Goal: Task Accomplishment & Management: Use online tool/utility

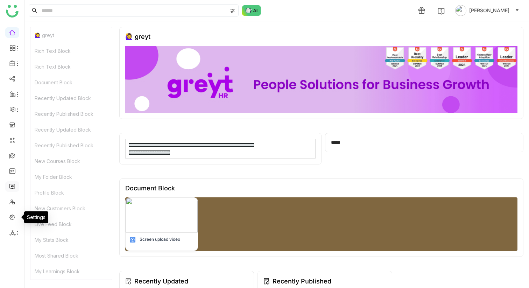
click at [10, 184] on link at bounding box center [12, 186] width 6 height 6
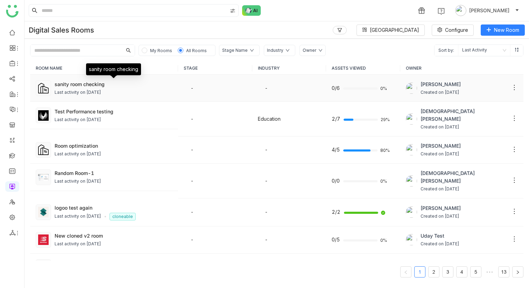
click at [76, 83] on div "sanity room checking" at bounding box center [114, 84] width 118 height 7
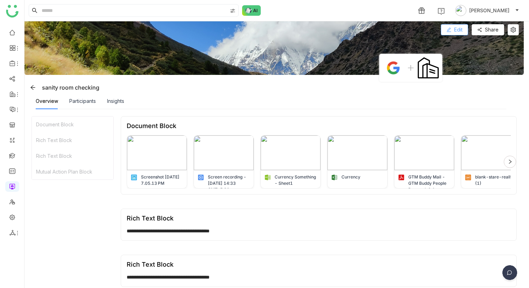
click at [457, 30] on button "Edit" at bounding box center [454, 29] width 27 height 11
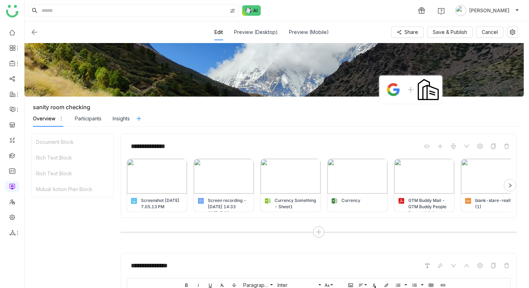
click at [142, 120] on icon at bounding box center [139, 119] width 6 height 6
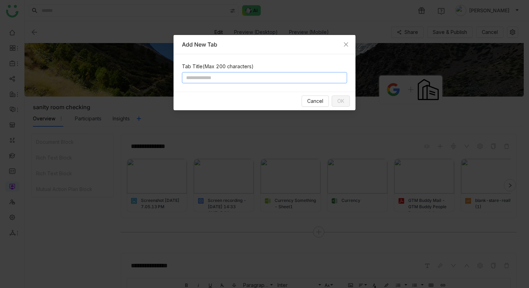
click at [244, 74] on input at bounding box center [264, 77] width 165 height 11
type input "**********"
click at [333, 97] on button "OK" at bounding box center [341, 101] width 18 height 11
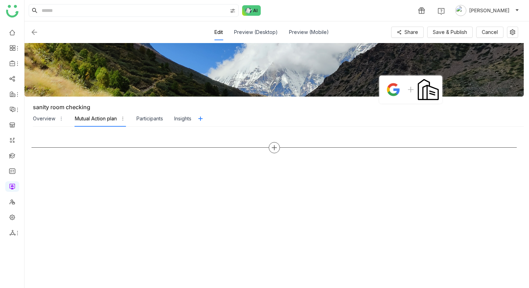
click at [278, 148] on icon at bounding box center [274, 148] width 6 height 6
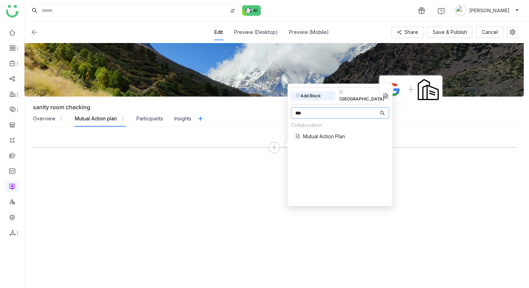
type input "***"
click at [332, 125] on div "Collaboration Mutual Action Plan" at bounding box center [318, 132] width 54 height 23
click at [328, 133] on span "Mutual Action Plan" at bounding box center [324, 136] width 42 height 7
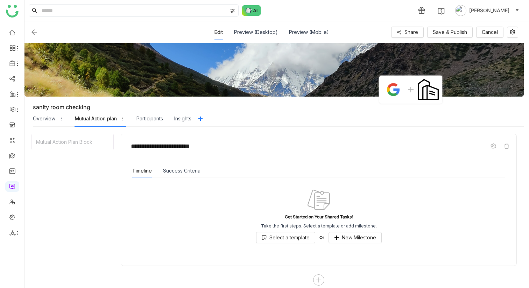
scroll to position [6, 0]
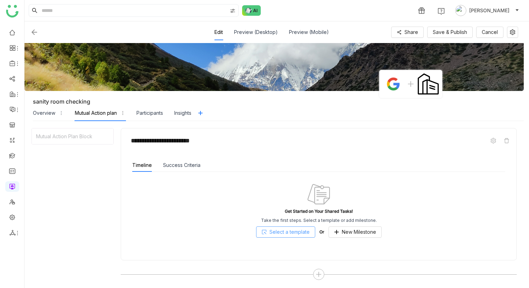
click at [286, 229] on span "Select a template" at bounding box center [290, 232] width 40 height 8
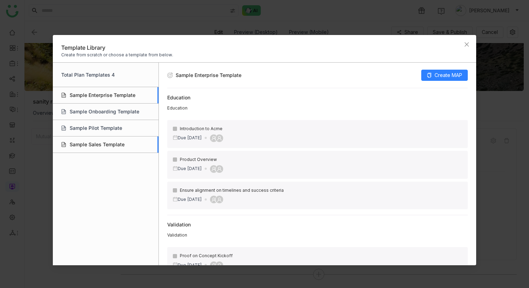
click at [96, 140] on div "Sample Sales Template" at bounding box center [105, 145] width 105 height 16
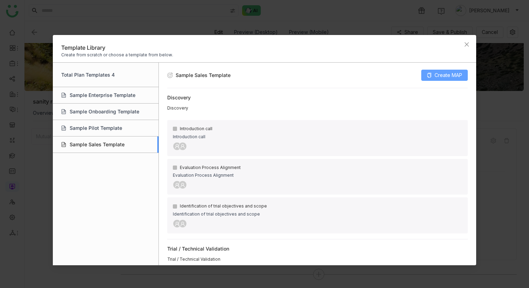
click at [443, 75] on span "Create MAP" at bounding box center [449, 75] width 28 height 8
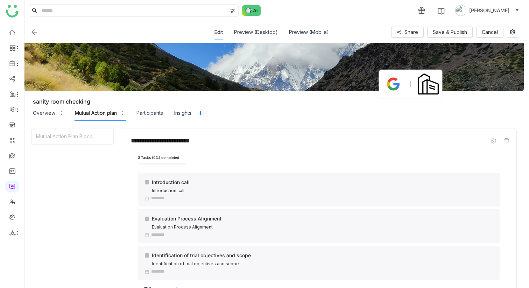
scroll to position [40, 0]
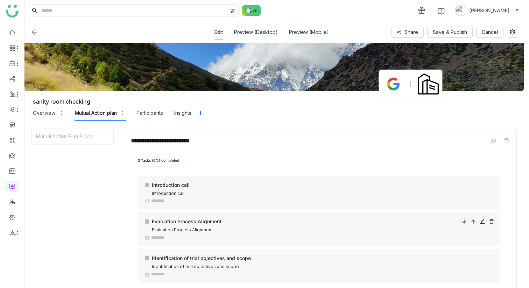
click at [476, 221] on icon at bounding box center [473, 221] width 5 height 5
click at [494, 184] on icon at bounding box center [491, 184] width 5 height 5
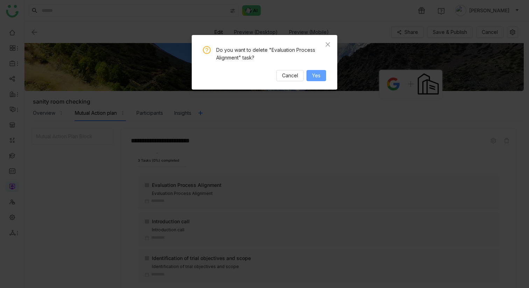
click at [315, 75] on span "Yes" at bounding box center [316, 76] width 8 height 8
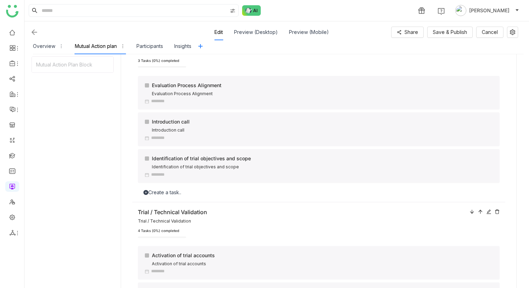
scroll to position [0, 0]
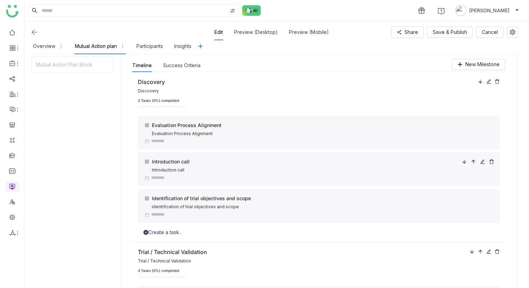
click at [494, 162] on icon at bounding box center [492, 162] width 4 height 5
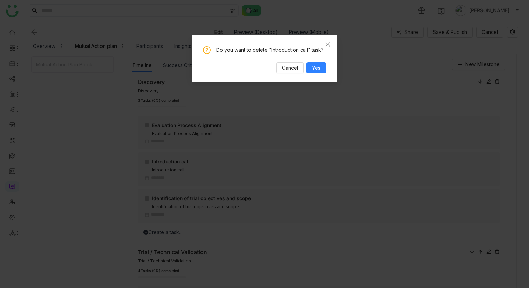
click at [314, 57] on div "Do you want to delete "Introduction call" task? Cancel Yes" at bounding box center [264, 59] width 123 height 27
click at [314, 67] on span "Yes" at bounding box center [316, 68] width 8 height 8
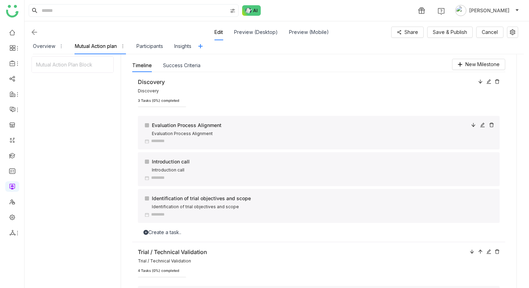
scroll to position [19, 0]
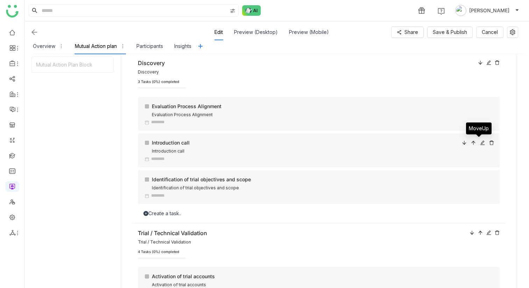
click at [485, 143] on icon at bounding box center [483, 143] width 5 height 5
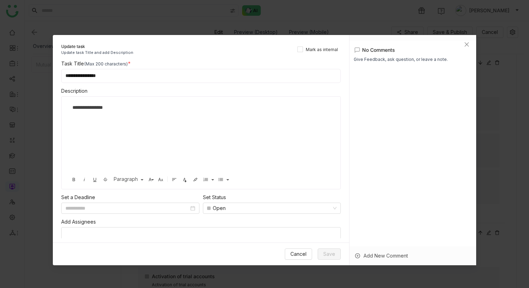
click at [146, 76] on input "**********" at bounding box center [201, 76] width 280 height 14
type input "**********"
click at [323, 254] on button "Save" at bounding box center [329, 254] width 23 height 11
click at [299, 258] on div "Cancel Save" at bounding box center [201, 254] width 297 height 23
click at [299, 258] on span "Cancel" at bounding box center [299, 254] width 16 height 8
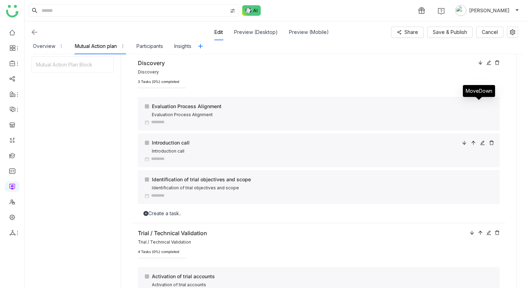
scroll to position [0, 0]
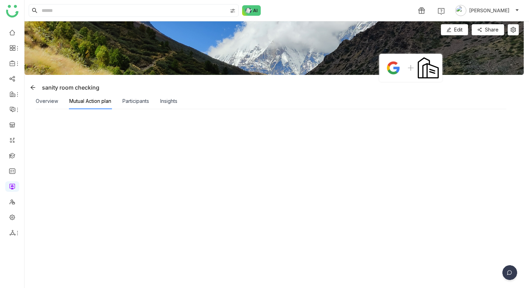
click at [74, 104] on div "Mutual Action plan" at bounding box center [90, 101] width 42 height 8
click at [454, 26] on button "Edit" at bounding box center [454, 29] width 27 height 11
click at [458, 34] on button "Edit" at bounding box center [454, 29] width 27 height 11
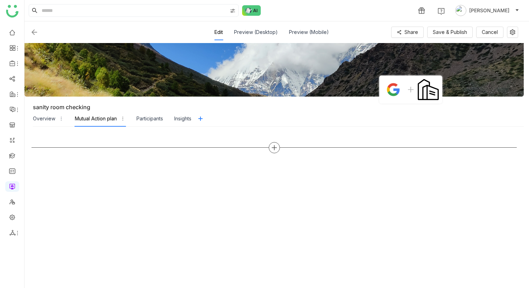
click at [276, 151] on div at bounding box center [274, 147] width 11 height 11
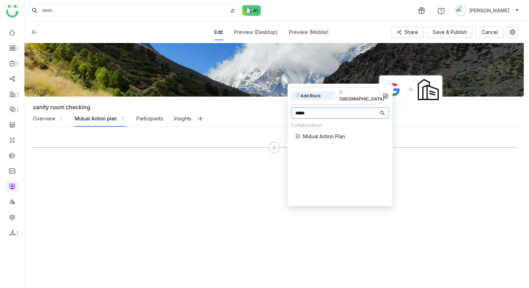
type input "*****"
click at [327, 133] on span "Mutual Action Plan" at bounding box center [324, 136] width 42 height 7
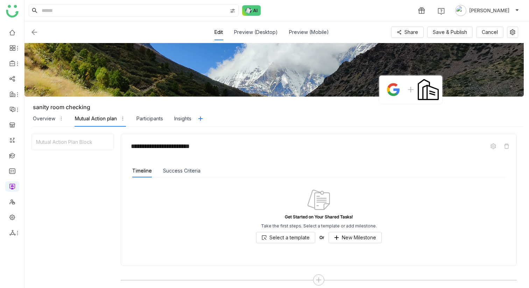
scroll to position [6, 0]
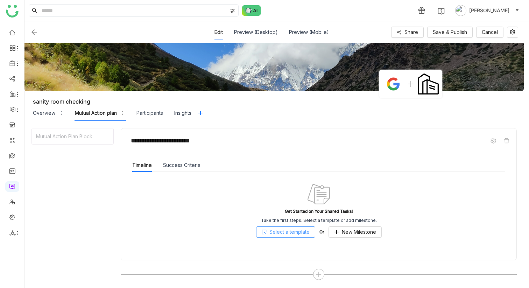
click at [285, 230] on span "Select a template" at bounding box center [290, 232] width 40 height 8
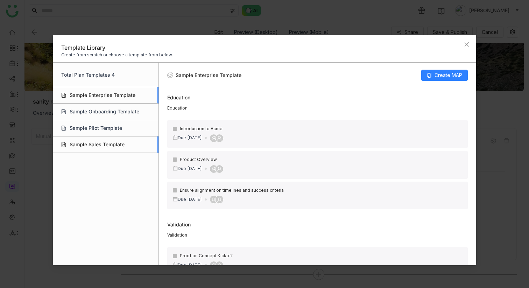
click at [106, 142] on div "Sample Sales Template" at bounding box center [105, 145] width 105 height 16
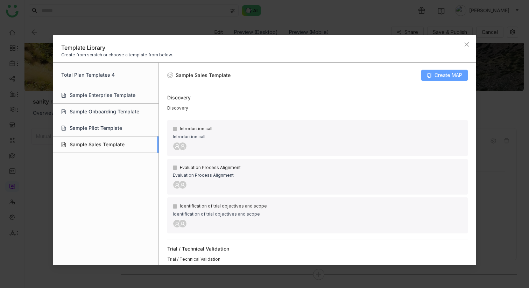
click at [432, 79] on button "Create MAP" at bounding box center [445, 75] width 47 height 11
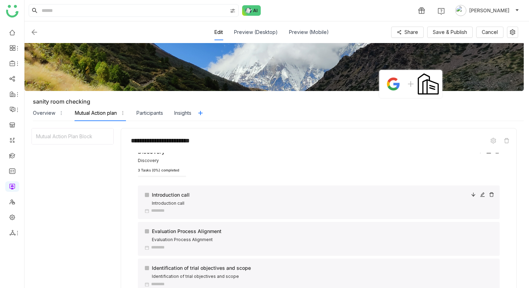
scroll to position [23, 0]
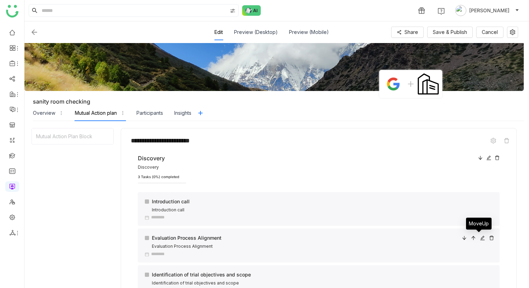
click at [476, 238] on icon at bounding box center [473, 238] width 5 height 5
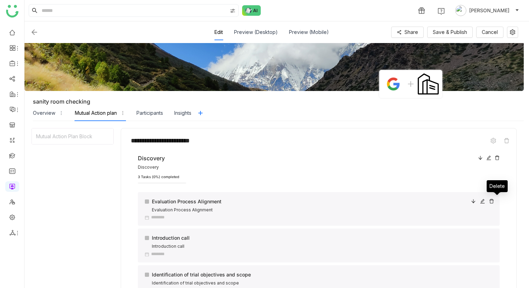
click at [494, 201] on icon at bounding box center [491, 201] width 5 height 5
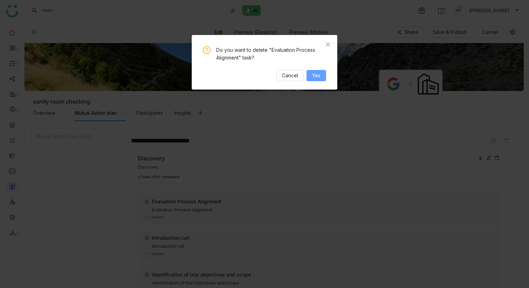
click at [318, 78] on span "Yes" at bounding box center [316, 76] width 8 height 8
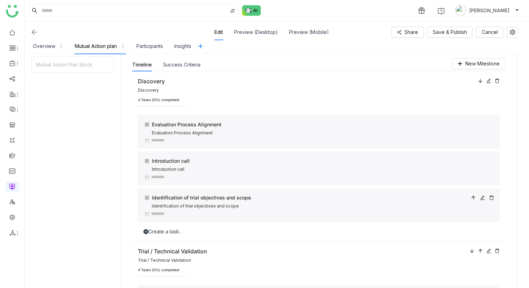
scroll to position [0, 0]
